Goal: Understand process/instructions: Learn how to perform a task or action

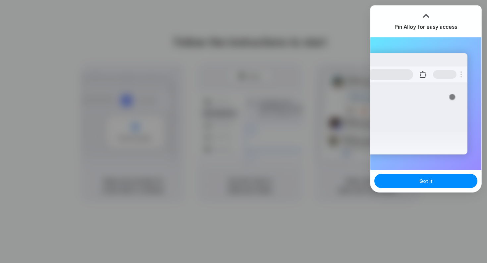
click at [244, 132] on div at bounding box center [244, 132] width 0 height 0
click at [417, 126] on div "Extensions Alloy · AI Prototyping for..." at bounding box center [418, 104] width 100 height 102
click at [244, 132] on div at bounding box center [244, 132] width 0 height 0
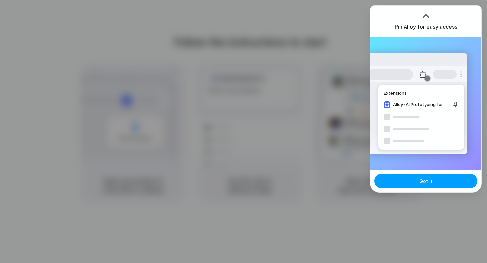
click at [431, 180] on span "Got it" at bounding box center [426, 181] width 13 height 7
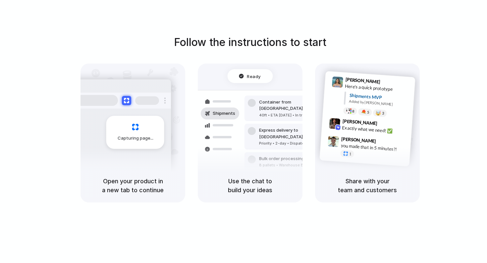
click at [259, 189] on h5 "Use the chat to build your ideas" at bounding box center [250, 186] width 89 height 18
